Goal: Download file/media

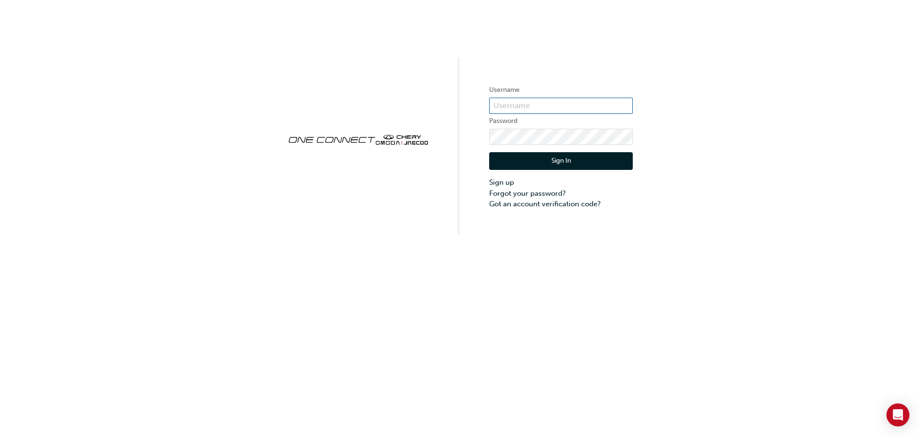
type input "CHAU0233"
click at [538, 163] on button "Sign In" at bounding box center [561, 161] width 144 height 18
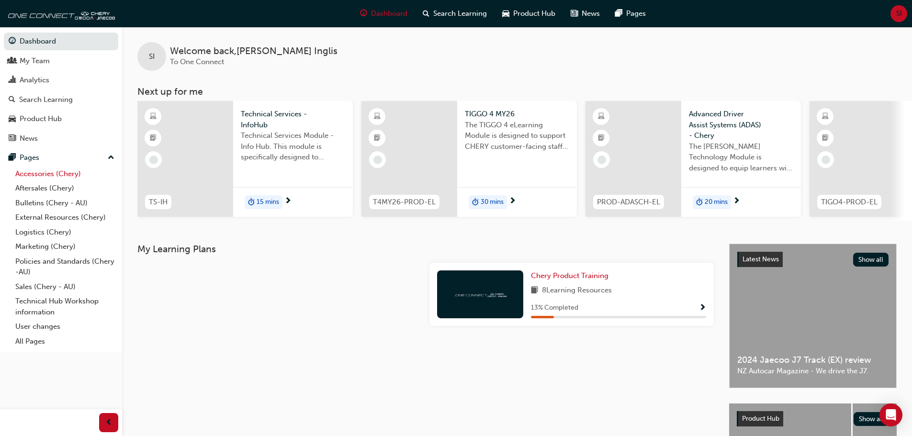
click at [47, 175] on link "Accessories (Chery)" at bounding box center [64, 174] width 107 height 15
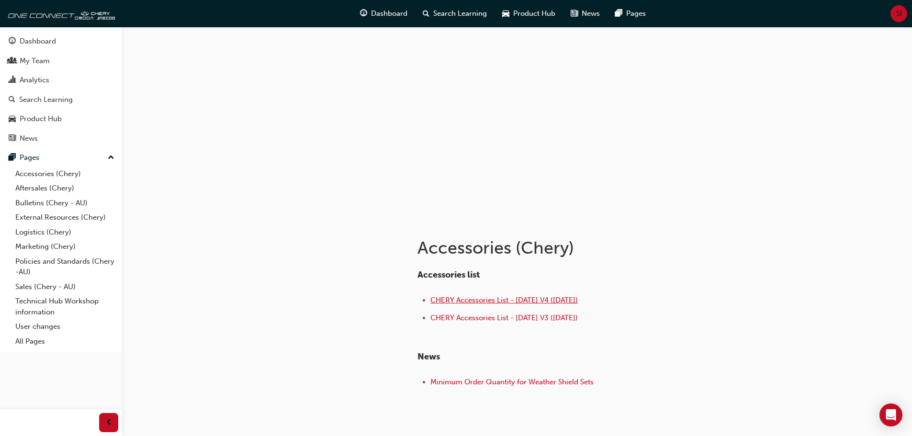
click at [503, 303] on span "CHERY Accessories List - [DATE] V4 ([DATE])" at bounding box center [503, 300] width 147 height 9
